Goal: Task Accomplishment & Management: Use online tool/utility

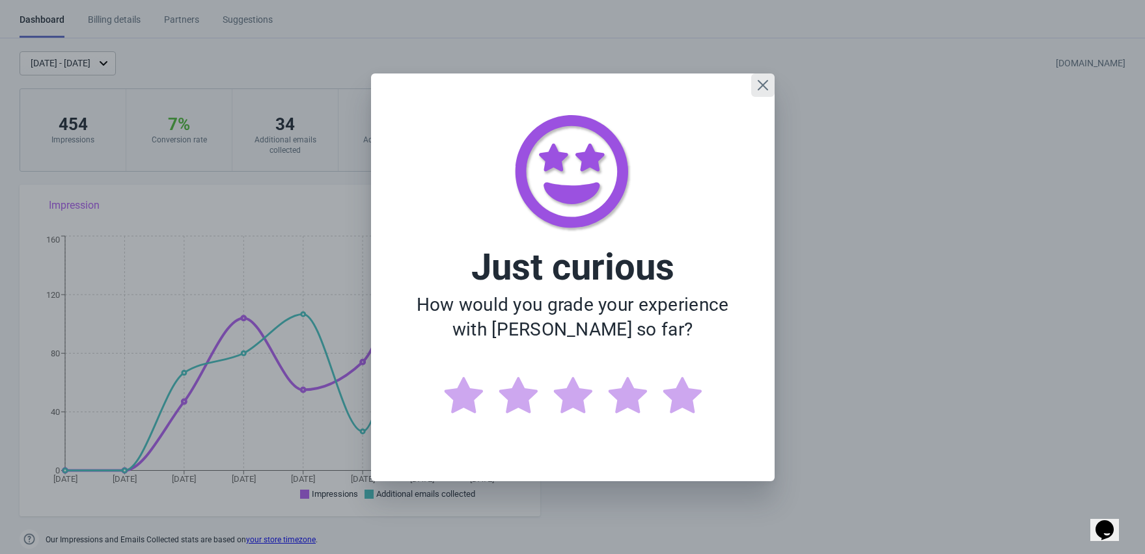
click at [762, 85] on icon "Close" at bounding box center [762, 84] width 10 height 10
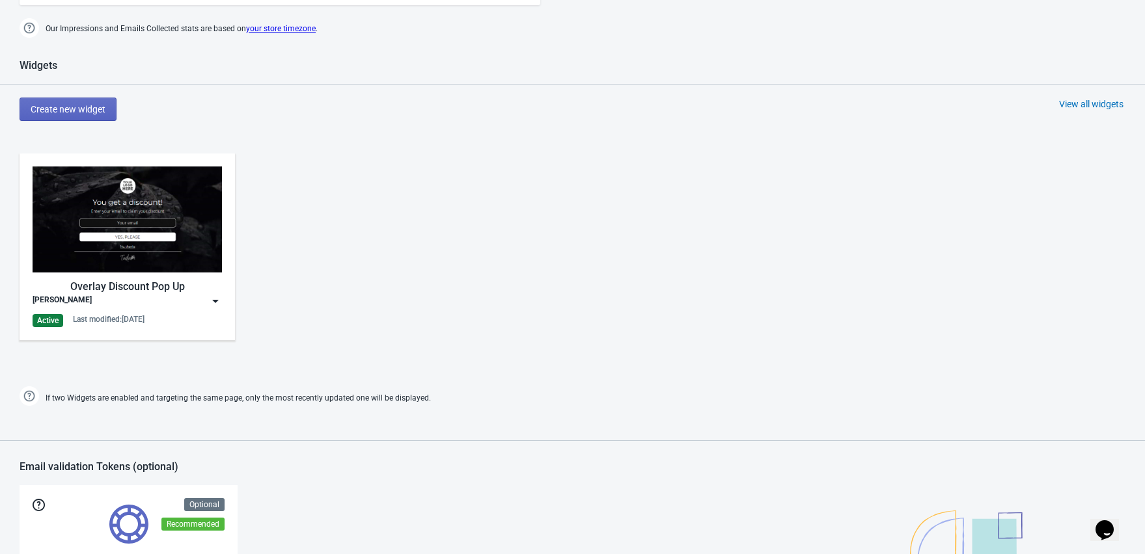
scroll to position [513, 0]
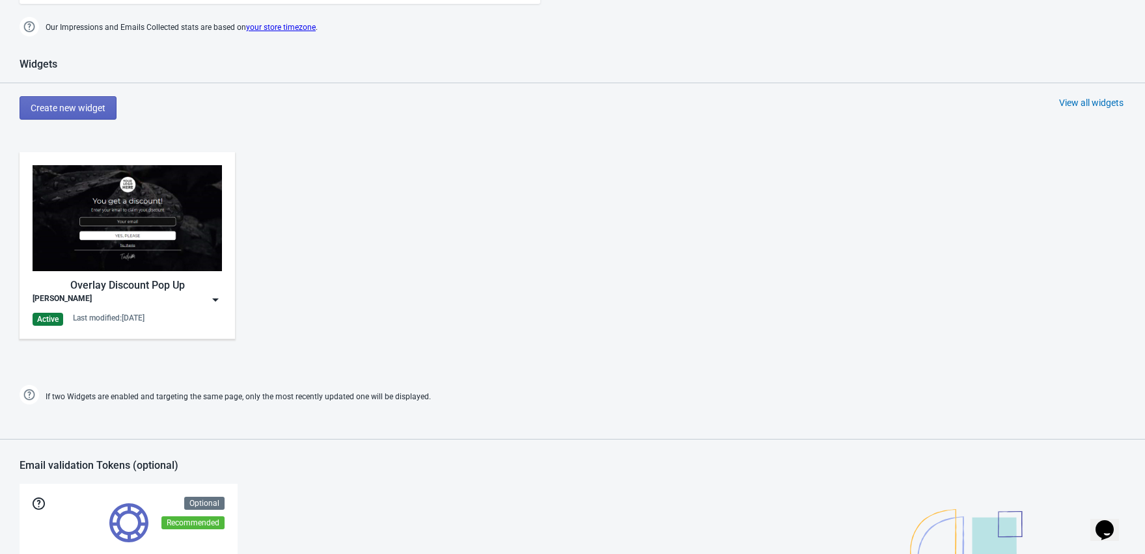
click at [217, 306] on div "Overlay Discount Pop Up [PERSON_NAME] Active Last modified: [DATE]" at bounding box center [127, 245] width 189 height 161
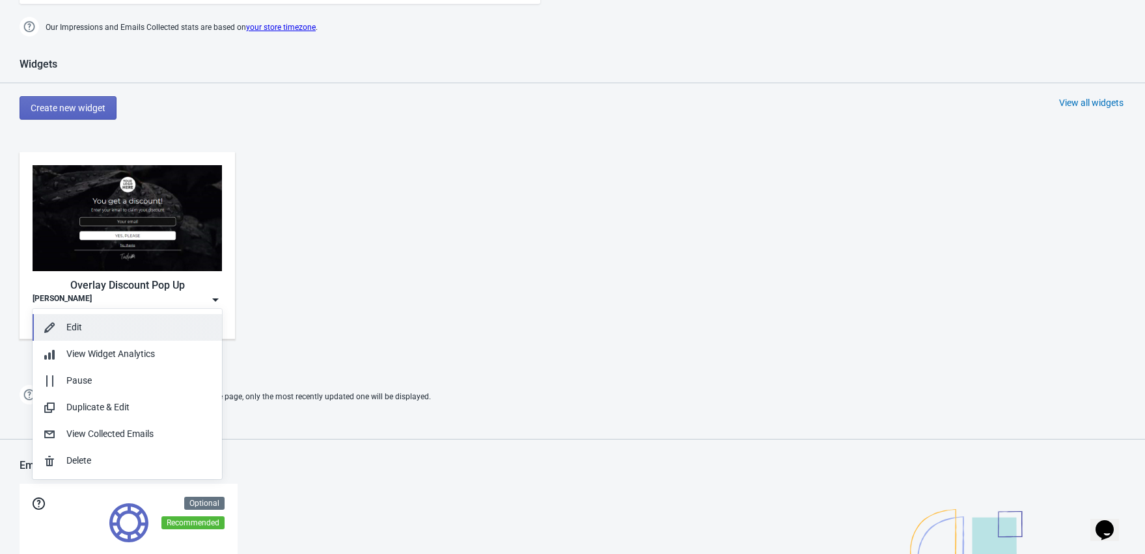
click at [152, 323] on div "Edit" at bounding box center [138, 328] width 145 height 14
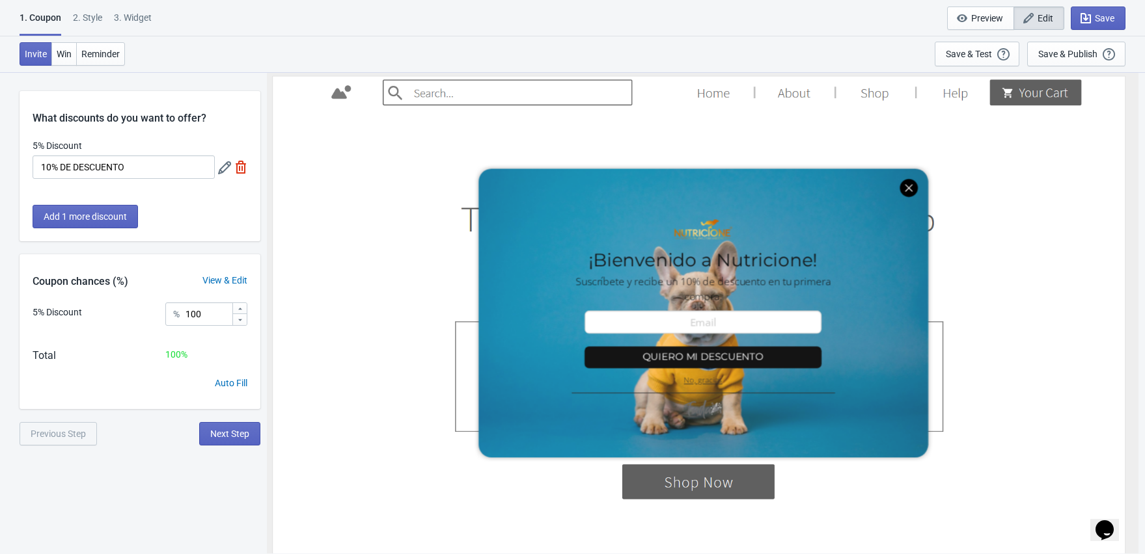
click at [242, 277] on div "View & Edit" at bounding box center [224, 281] width 71 height 14
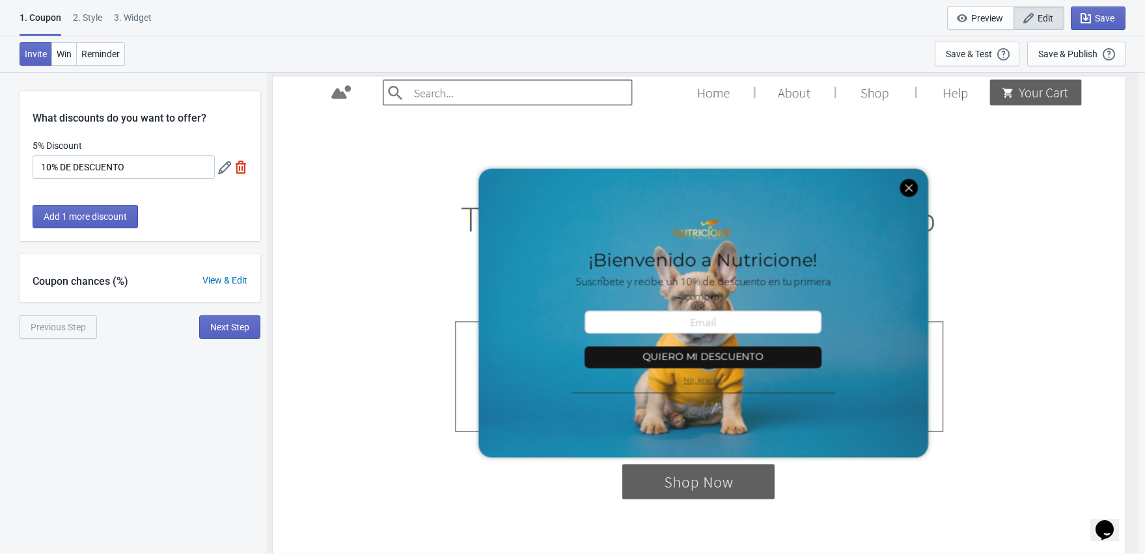
click at [242, 277] on div "View & Edit" at bounding box center [224, 281] width 71 height 14
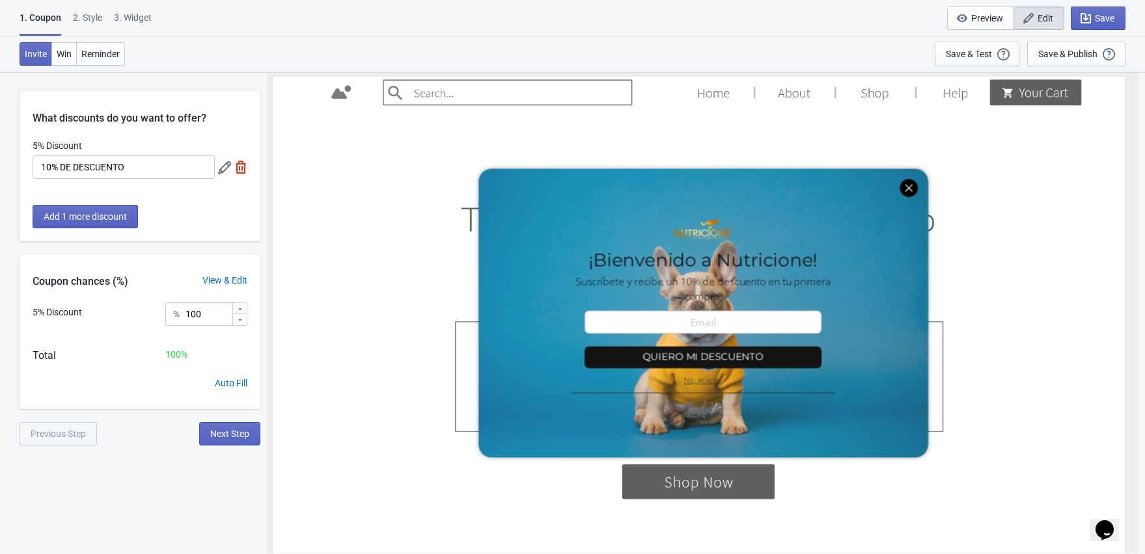
click at [242, 277] on div "View & Edit" at bounding box center [224, 281] width 71 height 14
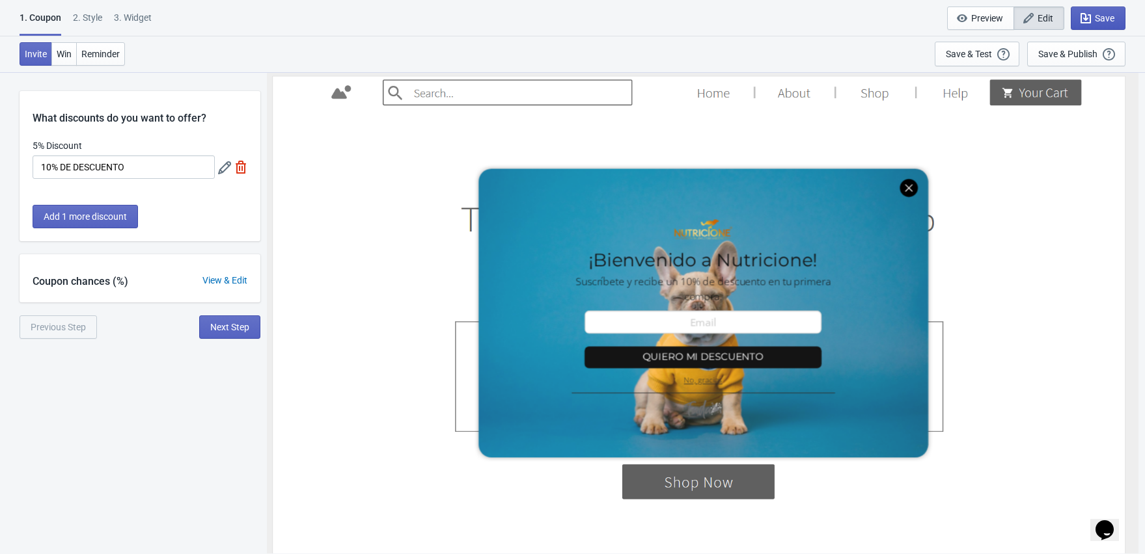
click at [1092, 20] on span "Save" at bounding box center [1097, 18] width 33 height 13
